Goal: Check status: Check status

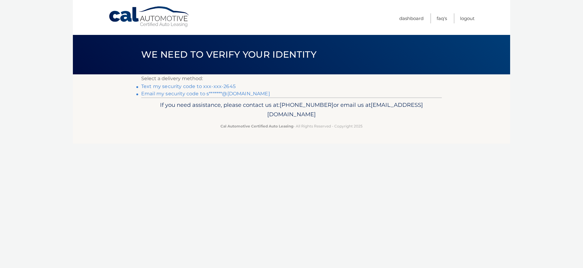
click at [167, 86] on link "Text my security code to xxx-xxx-2645" at bounding box center [188, 87] width 94 height 6
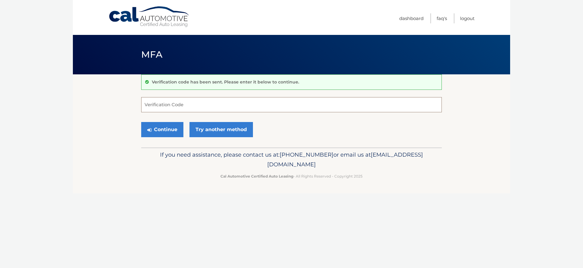
click at [172, 108] on input "Verification Code" at bounding box center [291, 104] width 301 height 15
type input "259751"
click at [170, 131] on button "Continue" at bounding box center [162, 129] width 42 height 15
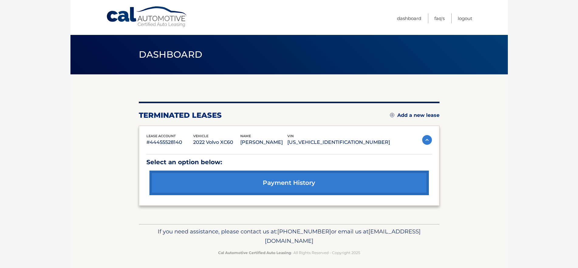
click at [242, 177] on link "payment history" at bounding box center [289, 183] width 280 height 25
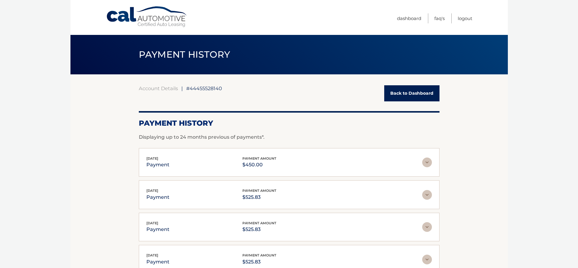
click at [397, 100] on link "Back to Dashboard" at bounding box center [411, 93] width 55 height 16
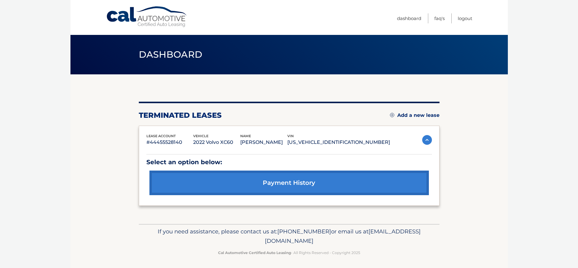
click at [430, 139] on img at bounding box center [427, 140] width 10 height 10
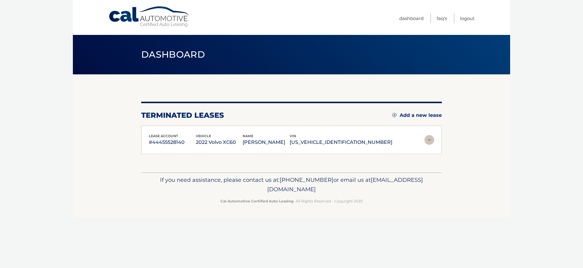
click at [430, 139] on img at bounding box center [430, 140] width 10 height 10
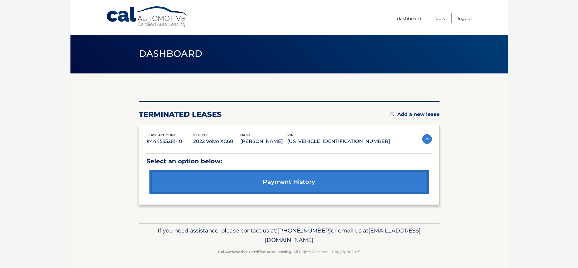
scroll to position [2, 0]
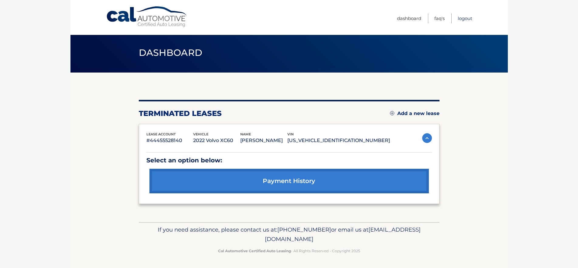
click at [463, 20] on link "Logout" at bounding box center [465, 18] width 15 height 10
